Goal: Task Accomplishment & Management: Manage account settings

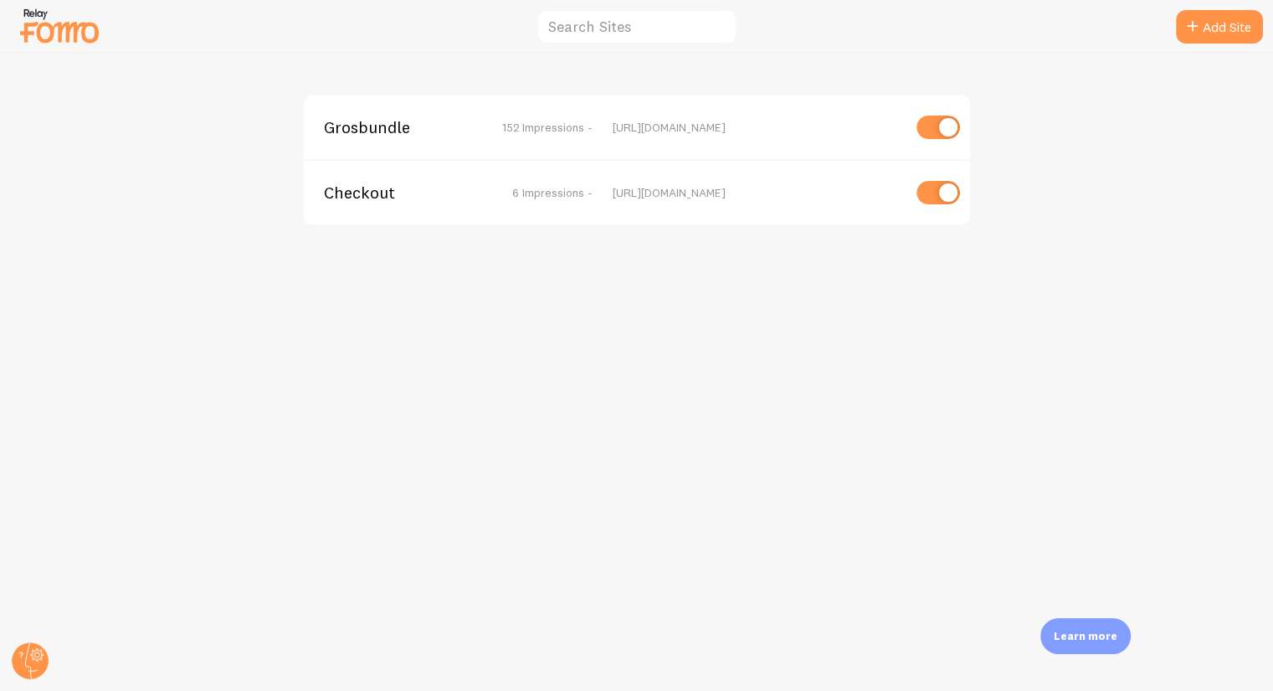
click at [933, 195] on input "checkbox" at bounding box center [939, 192] width 44 height 23
checkbox input "false"
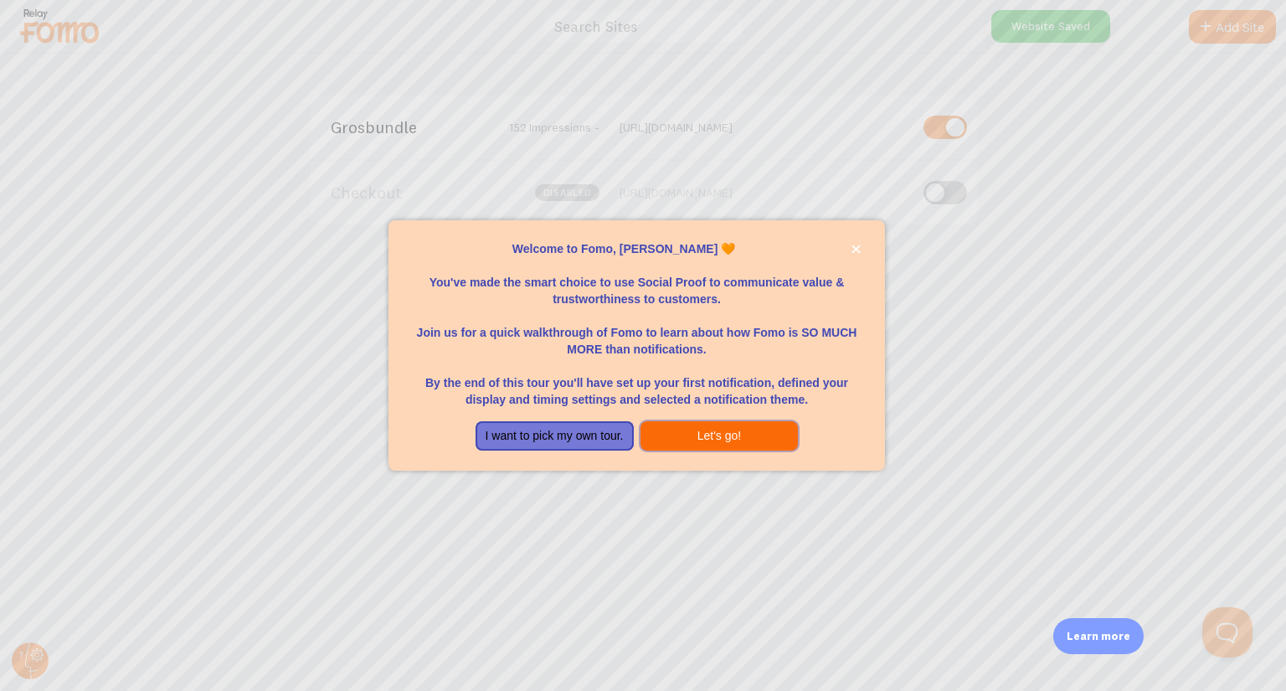
click at [665, 433] on button "Let's go!" at bounding box center [719, 436] width 158 height 30
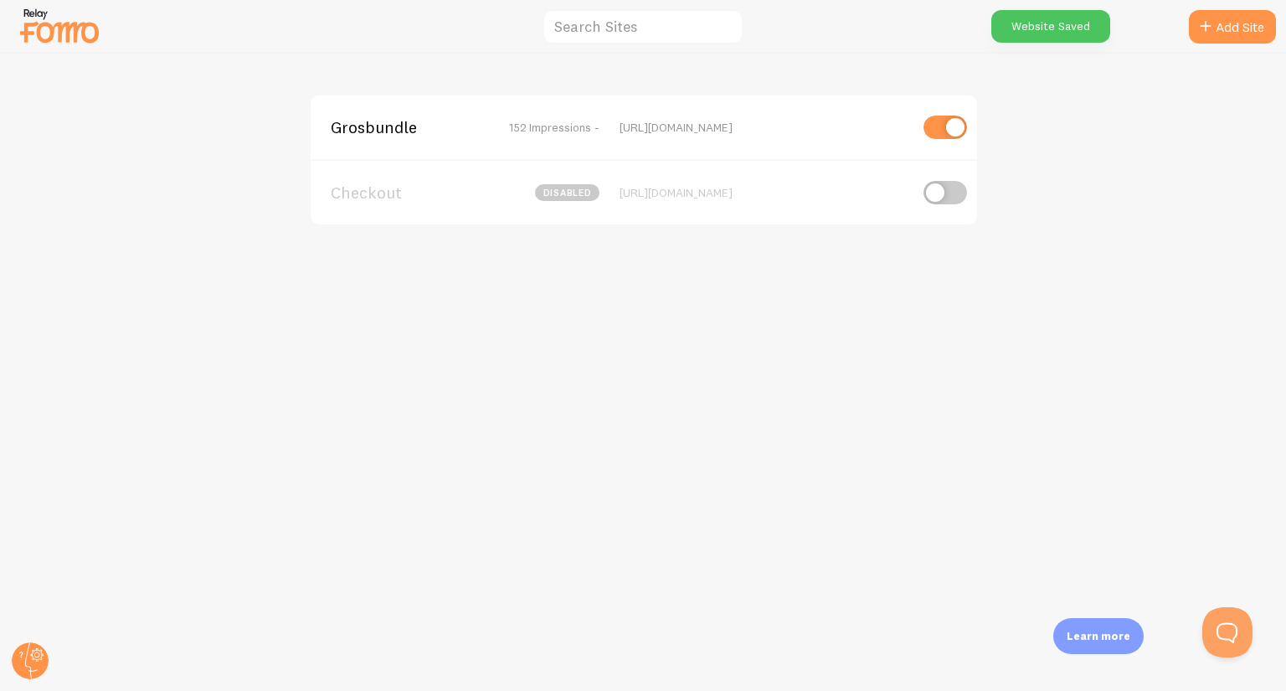
click at [357, 128] on span "Grosbundle" at bounding box center [398, 127] width 135 height 15
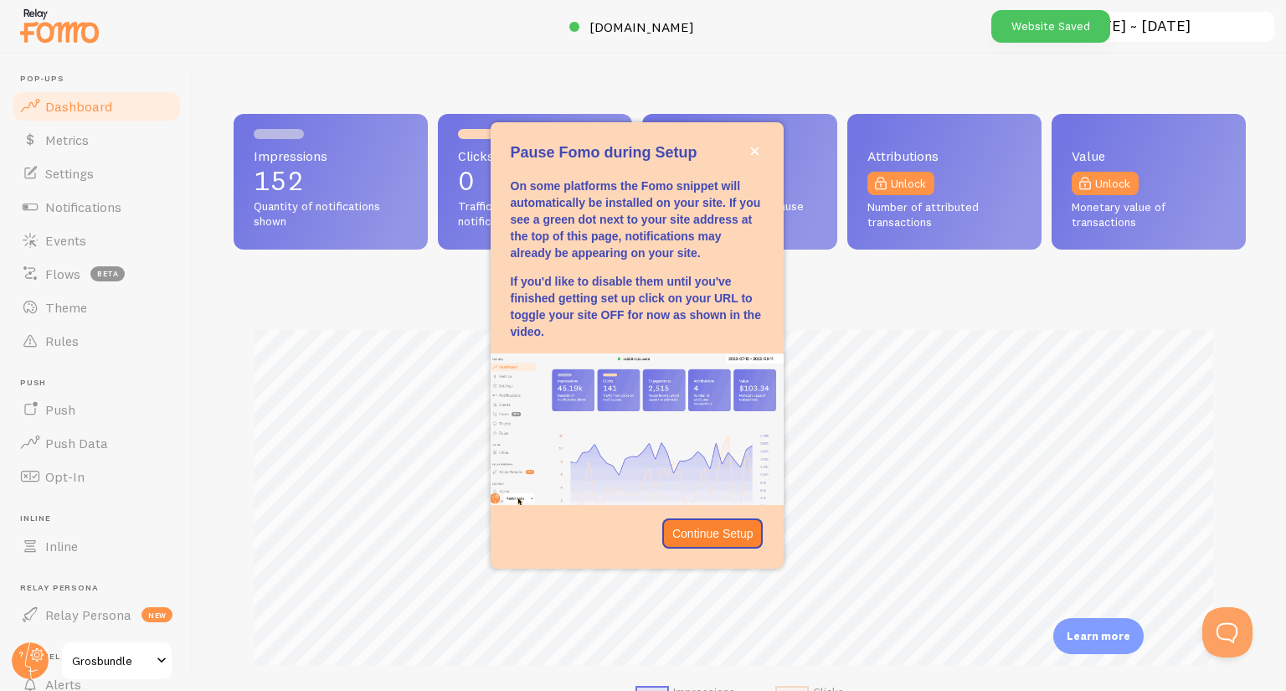
scroll to position [439, 1000]
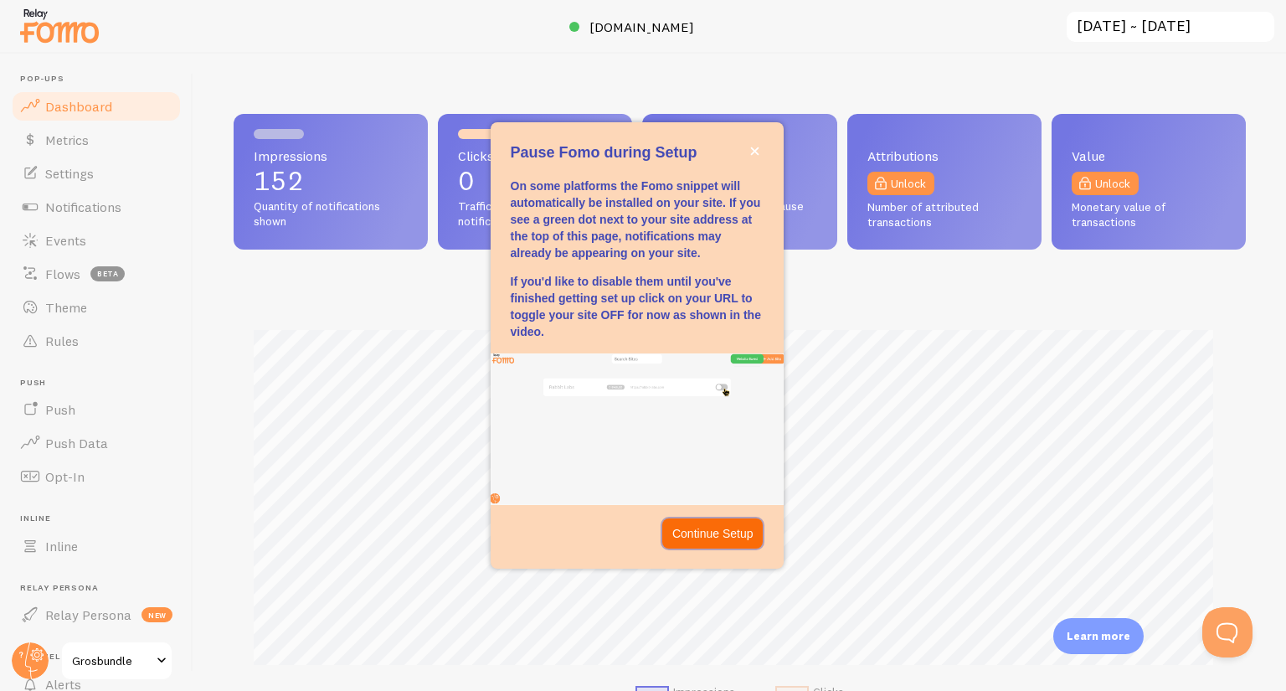
click at [698, 539] on p "Continue Setup" at bounding box center [712, 533] width 81 height 17
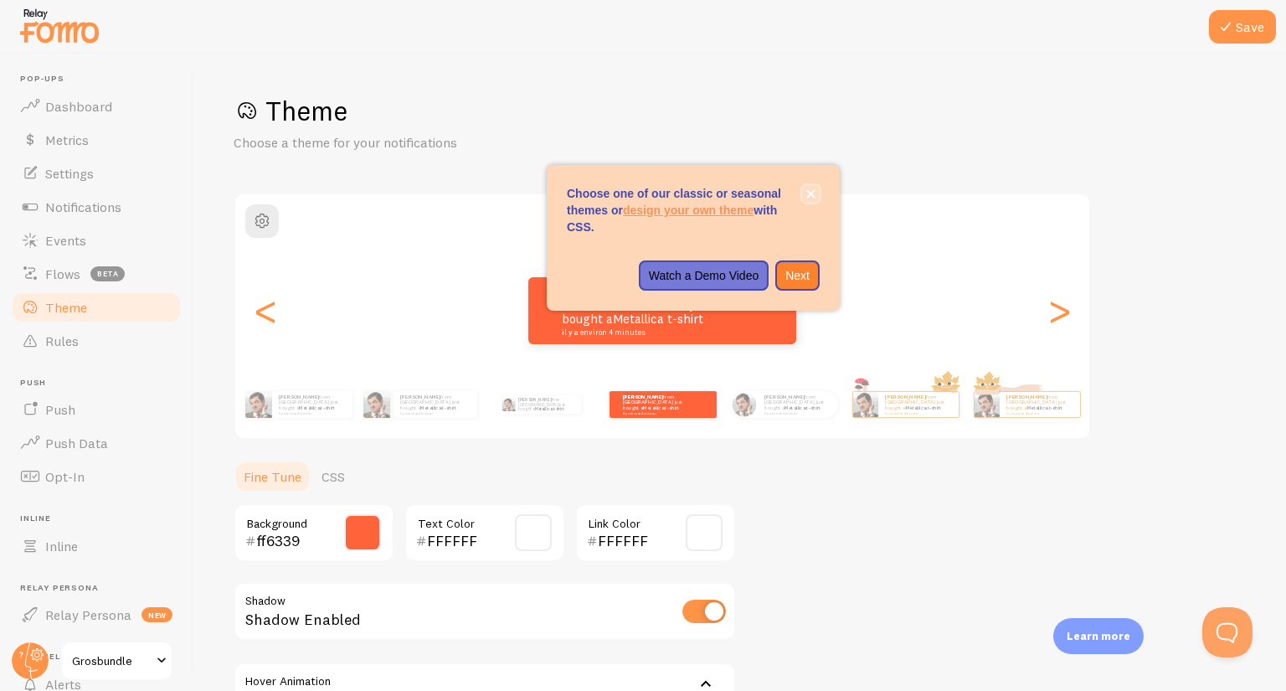
click at [809, 190] on icon "close," at bounding box center [810, 193] width 9 height 9
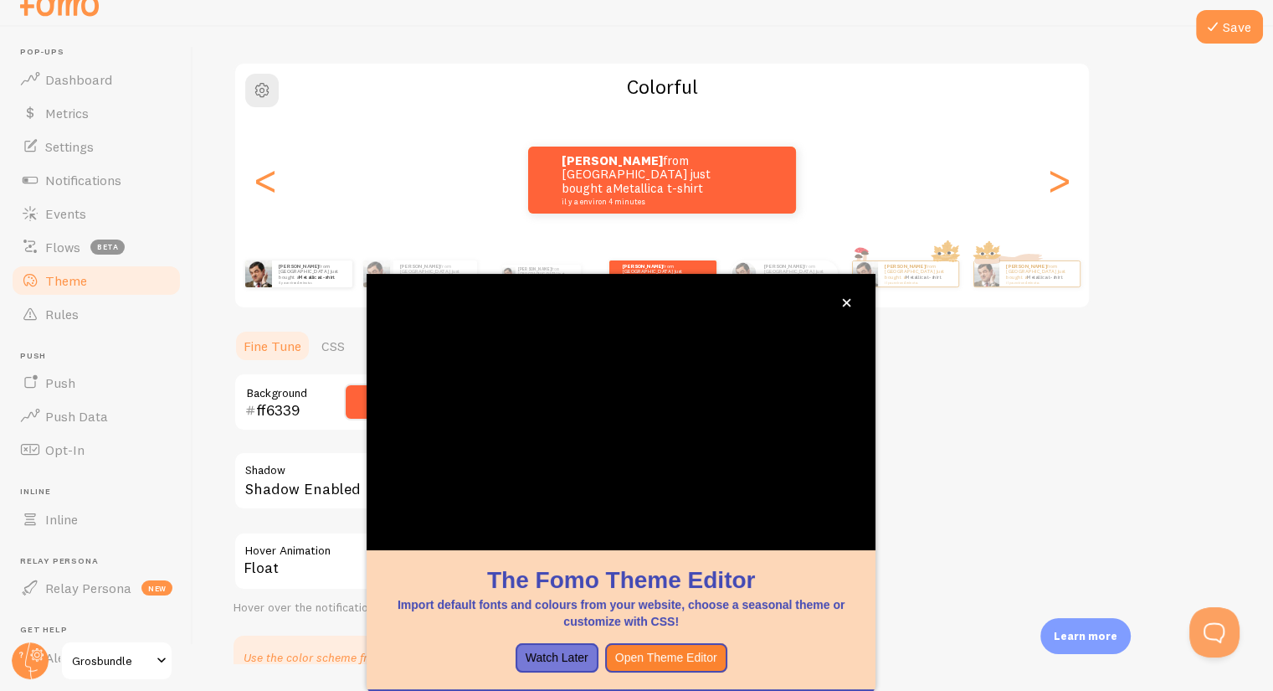
scroll to position [104, 0]
click at [851, 301] on icon "close," at bounding box center [846, 302] width 9 height 9
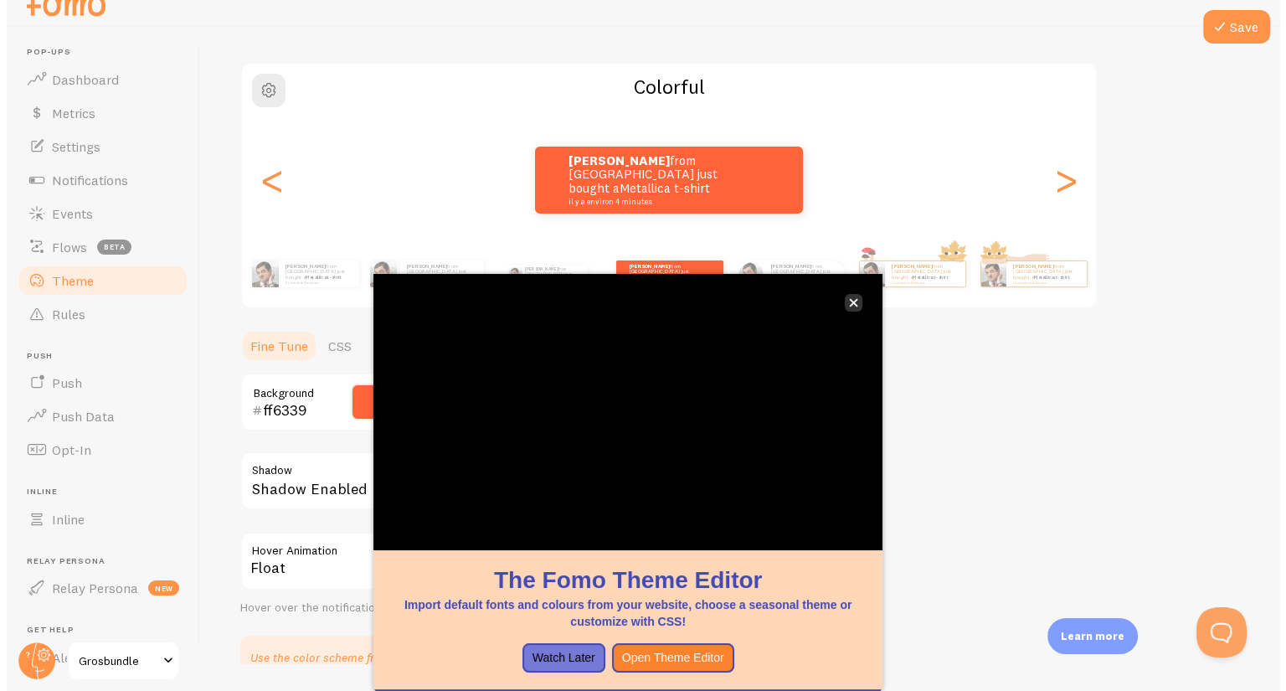
scroll to position [0, 0]
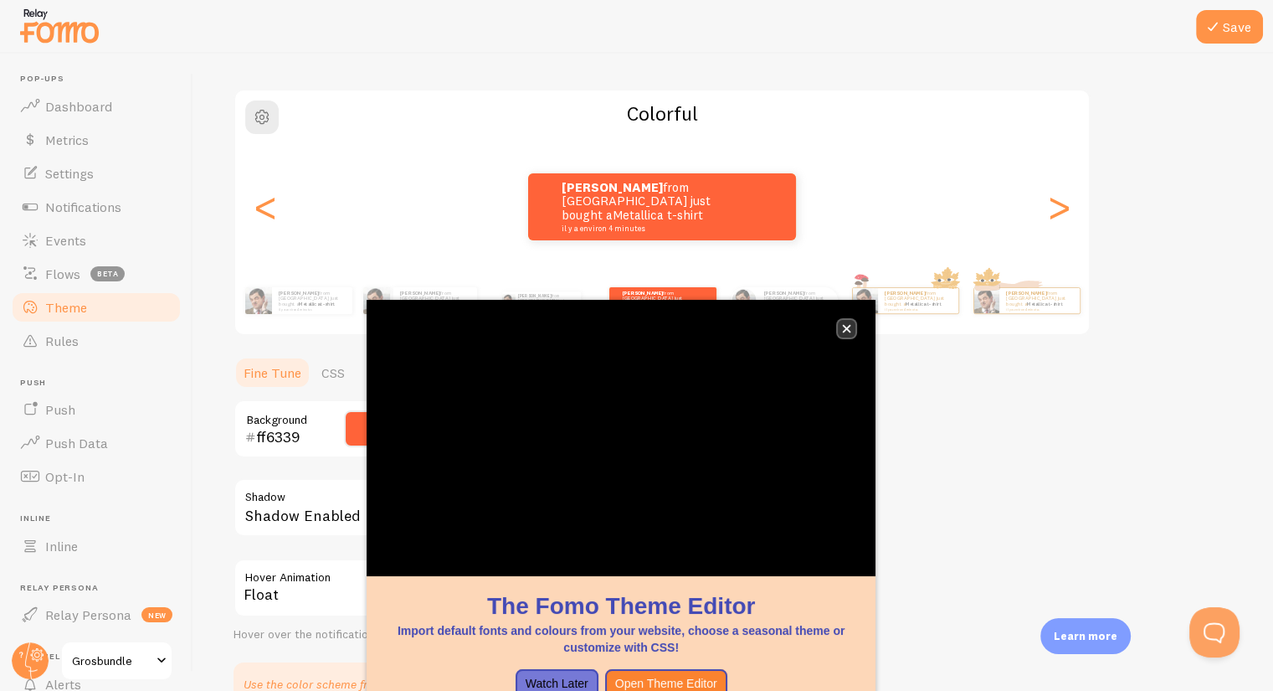
click at [848, 324] on icon "close," at bounding box center [846, 328] width 9 height 9
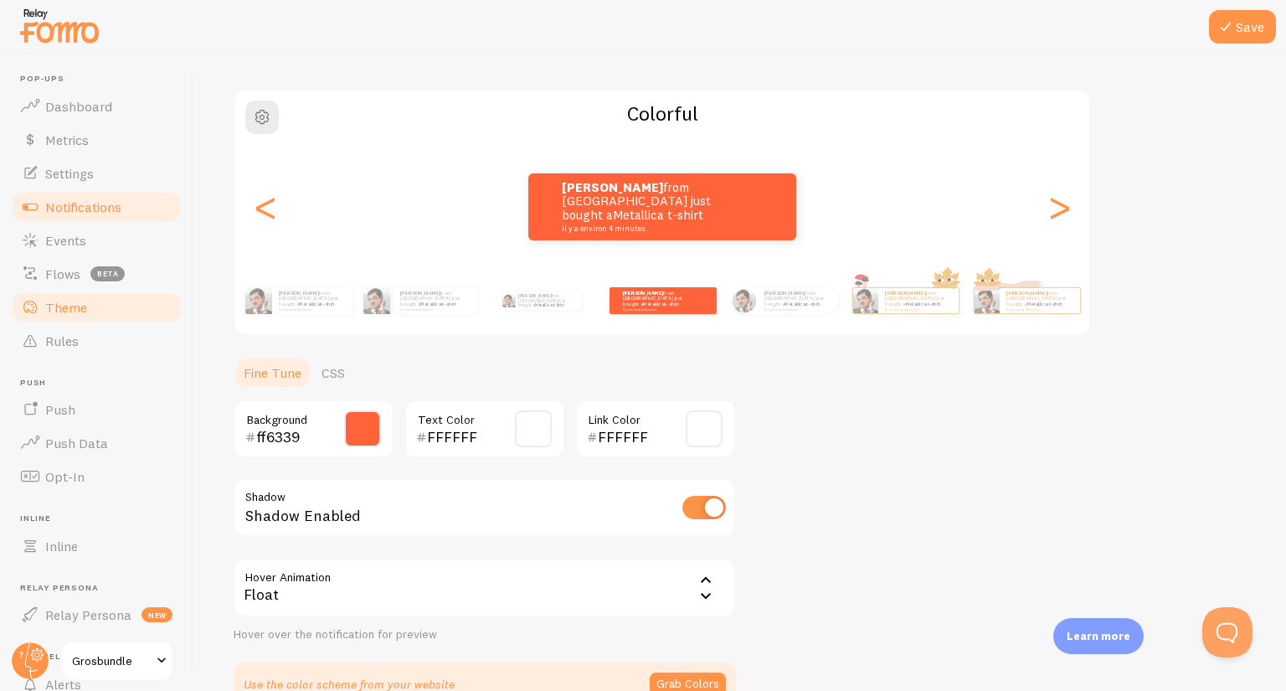
click at [82, 212] on span "Notifications" at bounding box center [83, 206] width 76 height 17
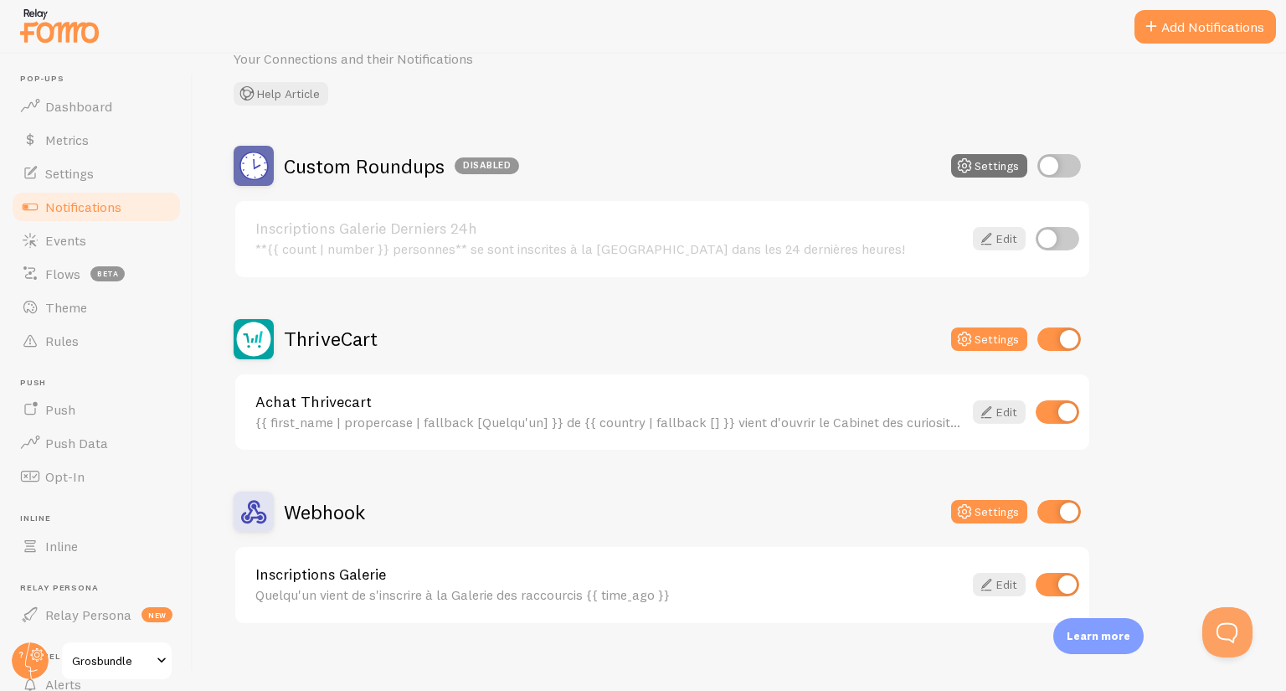
scroll to position [97, 0]
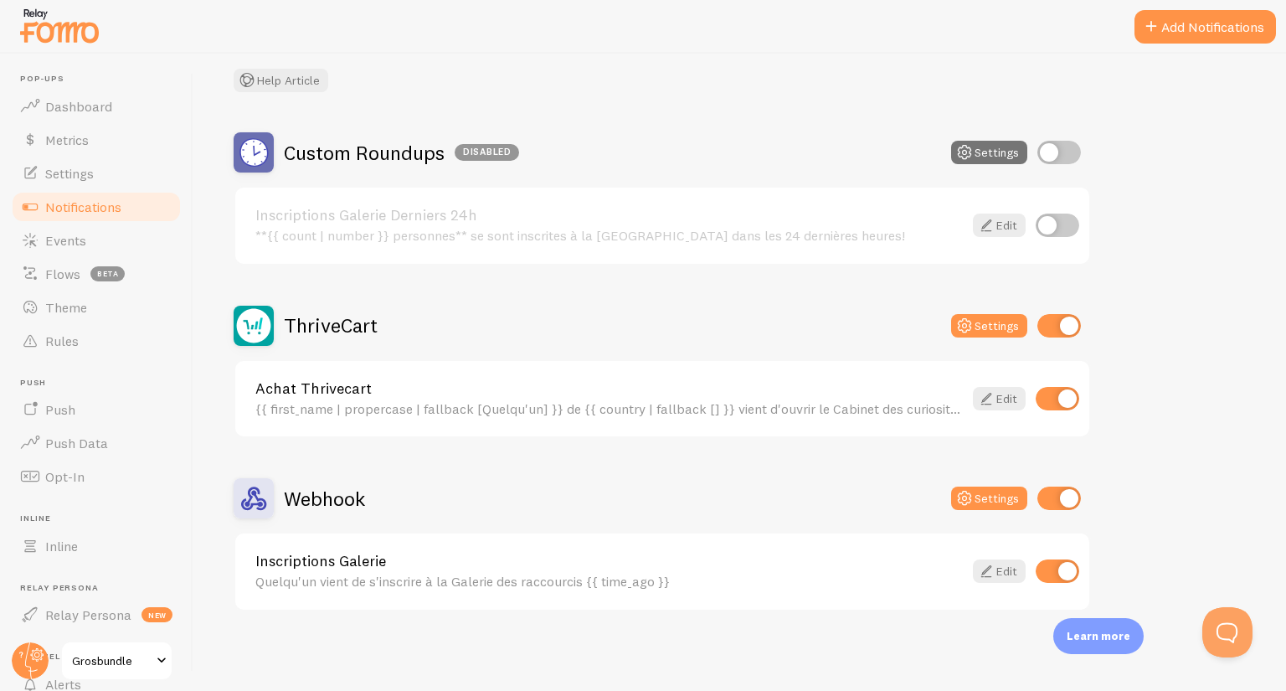
click at [1069, 314] on input "checkbox" at bounding box center [1059, 325] width 44 height 23
checkbox input "false"
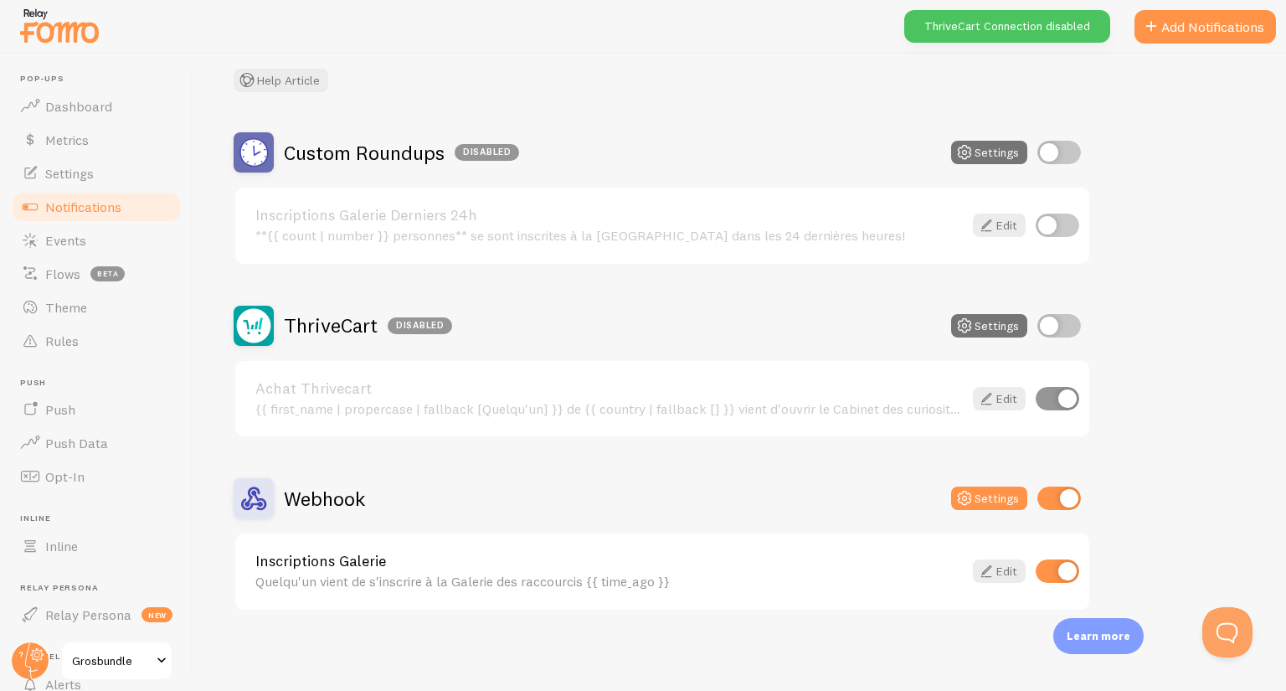
click at [1074, 400] on input "checkbox" at bounding box center [1058, 398] width 44 height 23
checkbox input "false"
click at [1235, 332] on div "Notifications Your Connections and their Notifications Help Article Custom Roun…" at bounding box center [739, 372] width 1092 height 637
